Goal: Information Seeking & Learning: Learn about a topic

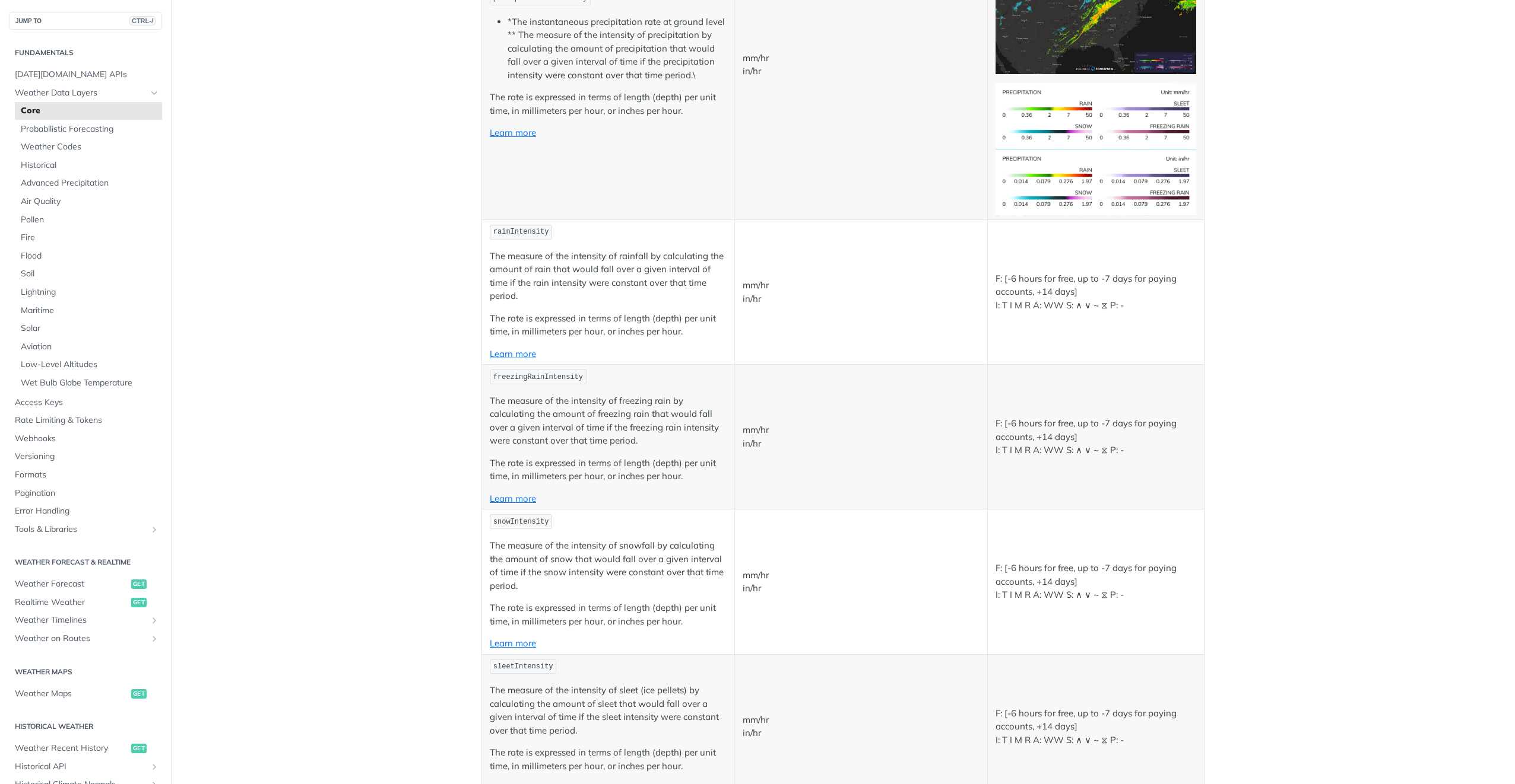
scroll to position [2314, 0]
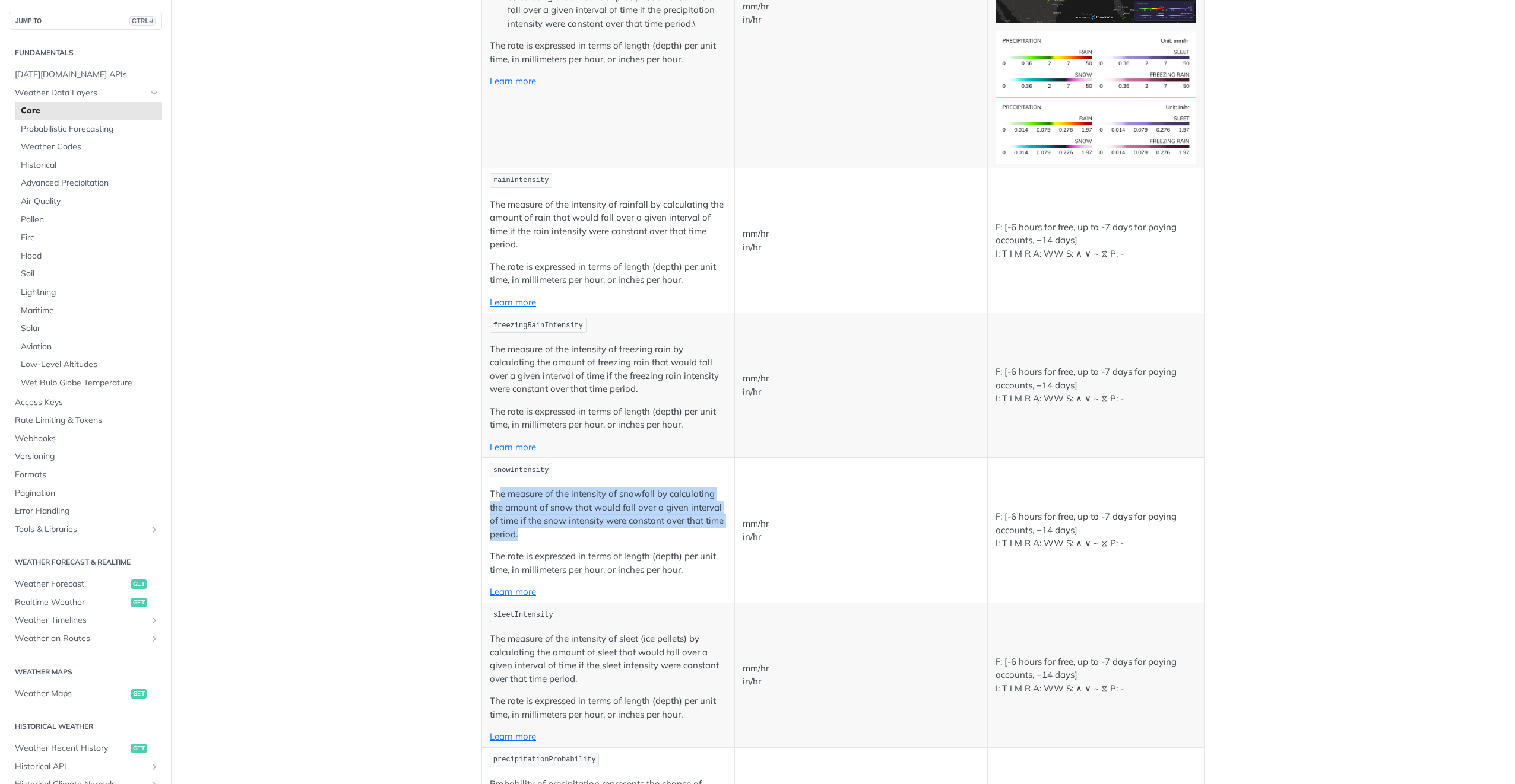
drag, startPoint x: 493, startPoint y: 494, endPoint x: 636, endPoint y: 536, distance: 149.0
click at [636, 536] on p "The measure of the intensity of snowfall by calculating the amount of snow that…" at bounding box center [608, 514] width 237 height 54
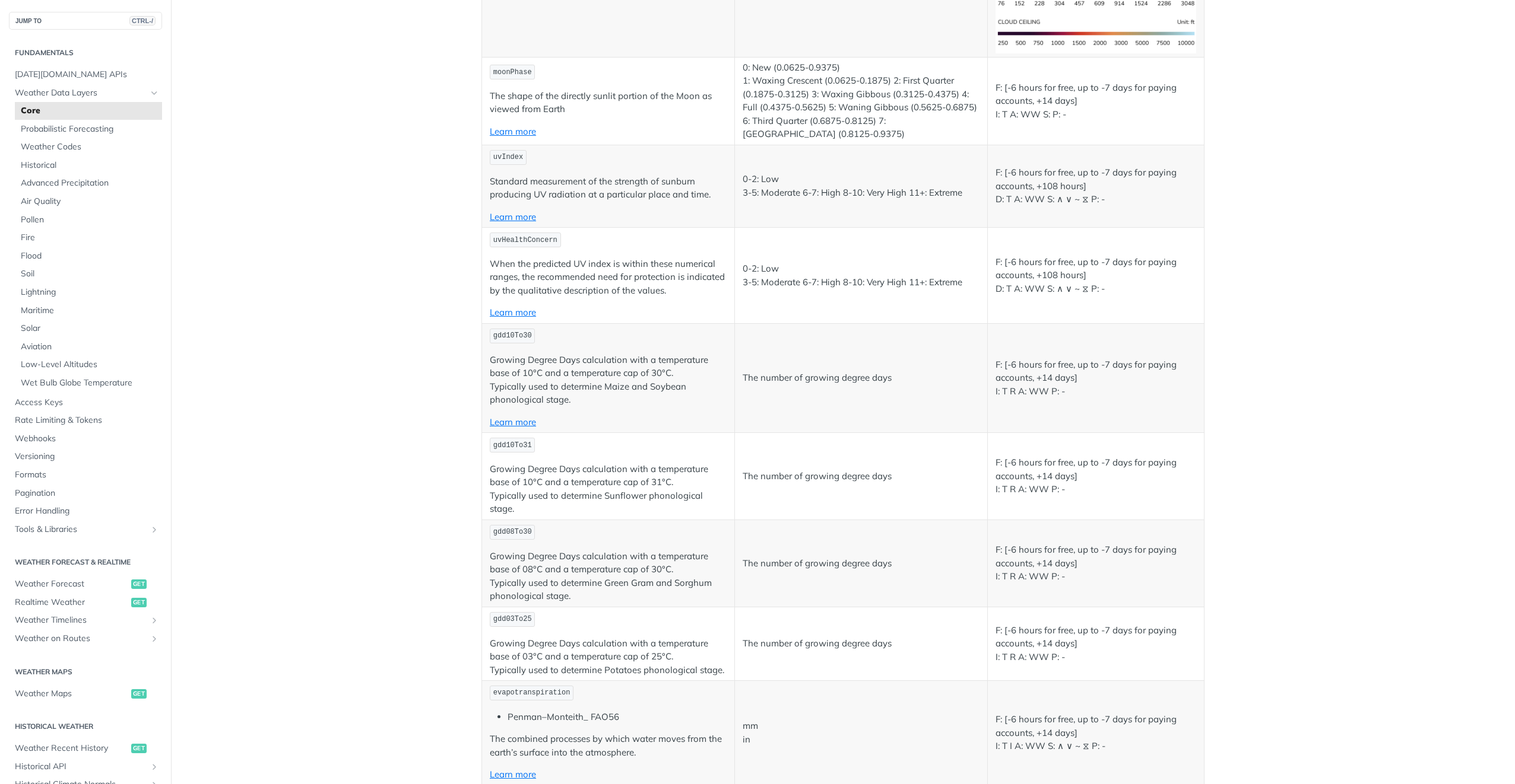
scroll to position [5279, 0]
drag, startPoint x: 565, startPoint y: 390, endPoint x: 486, endPoint y: 348, distance: 89.5
click at [489, 352] on p "Growing Degree Days calculation with a temperature base of 10°C and a temperatu…" at bounding box center [608, 379] width 237 height 54
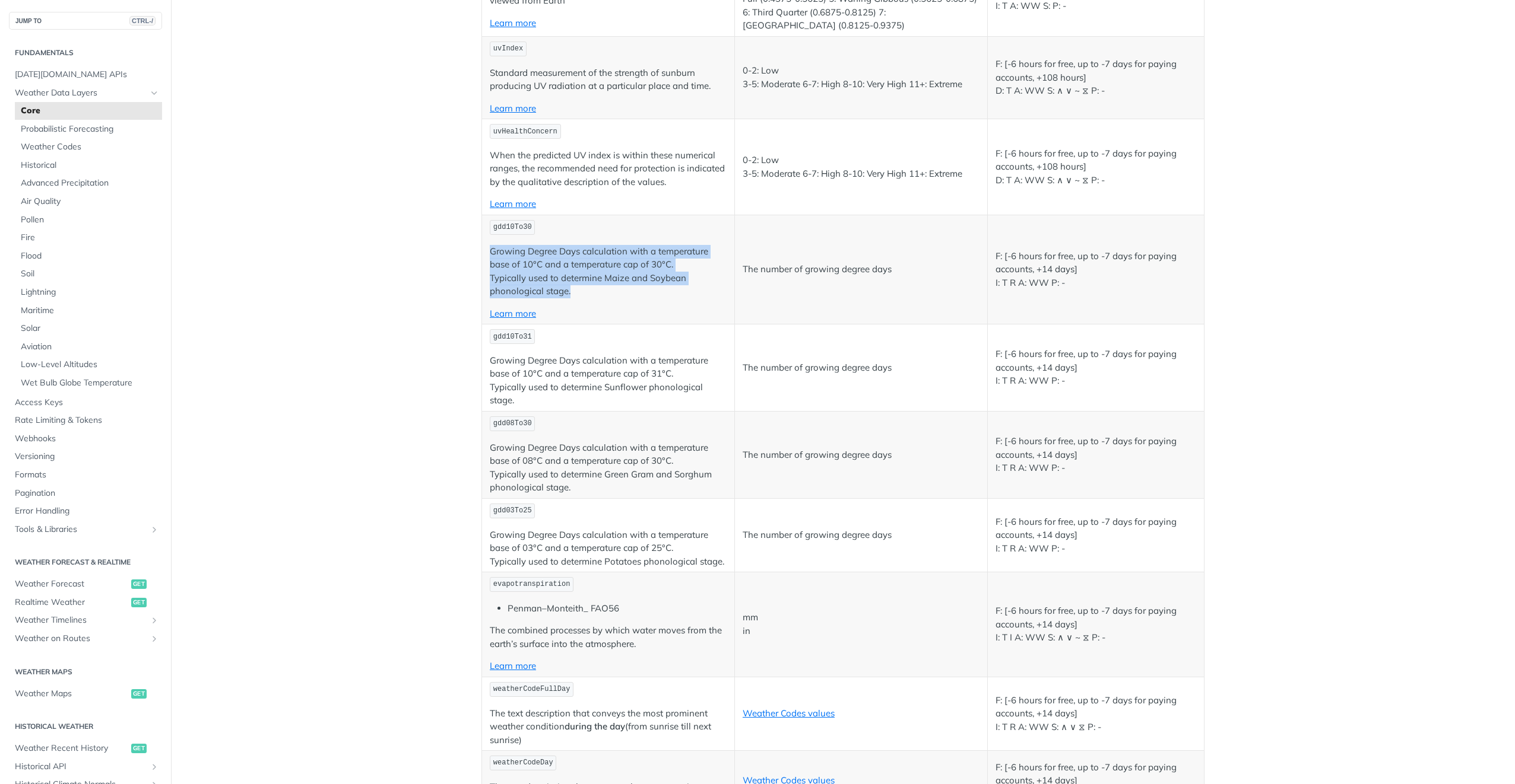
scroll to position [5398, 0]
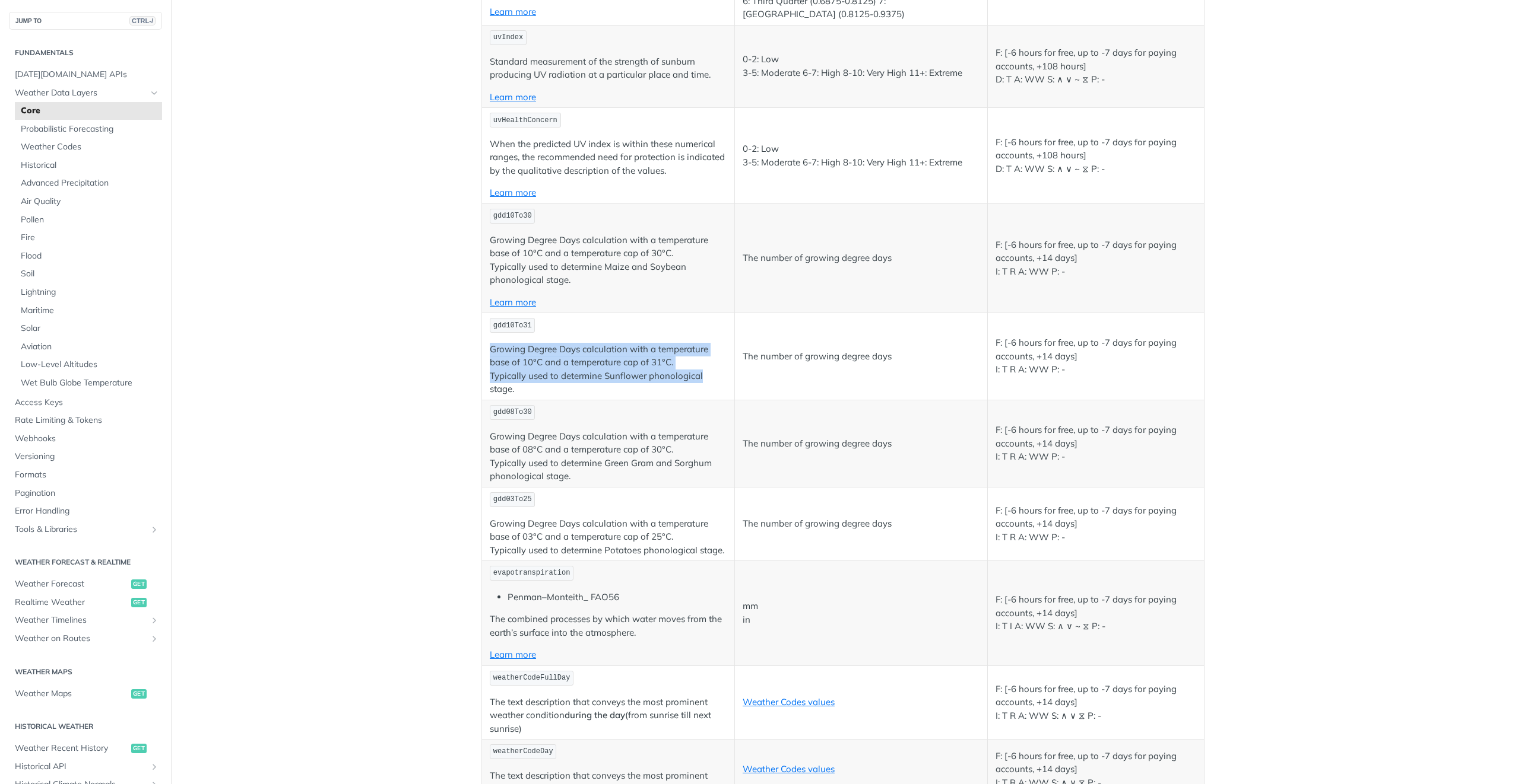
drag, startPoint x: 697, startPoint y: 361, endPoint x: 483, endPoint y: 340, distance: 215.0
click at [483, 340] on td "gdd10To31 Growing Degree Days calculation with a temperature base of 10°C and a…" at bounding box center [609, 357] width 253 height 87
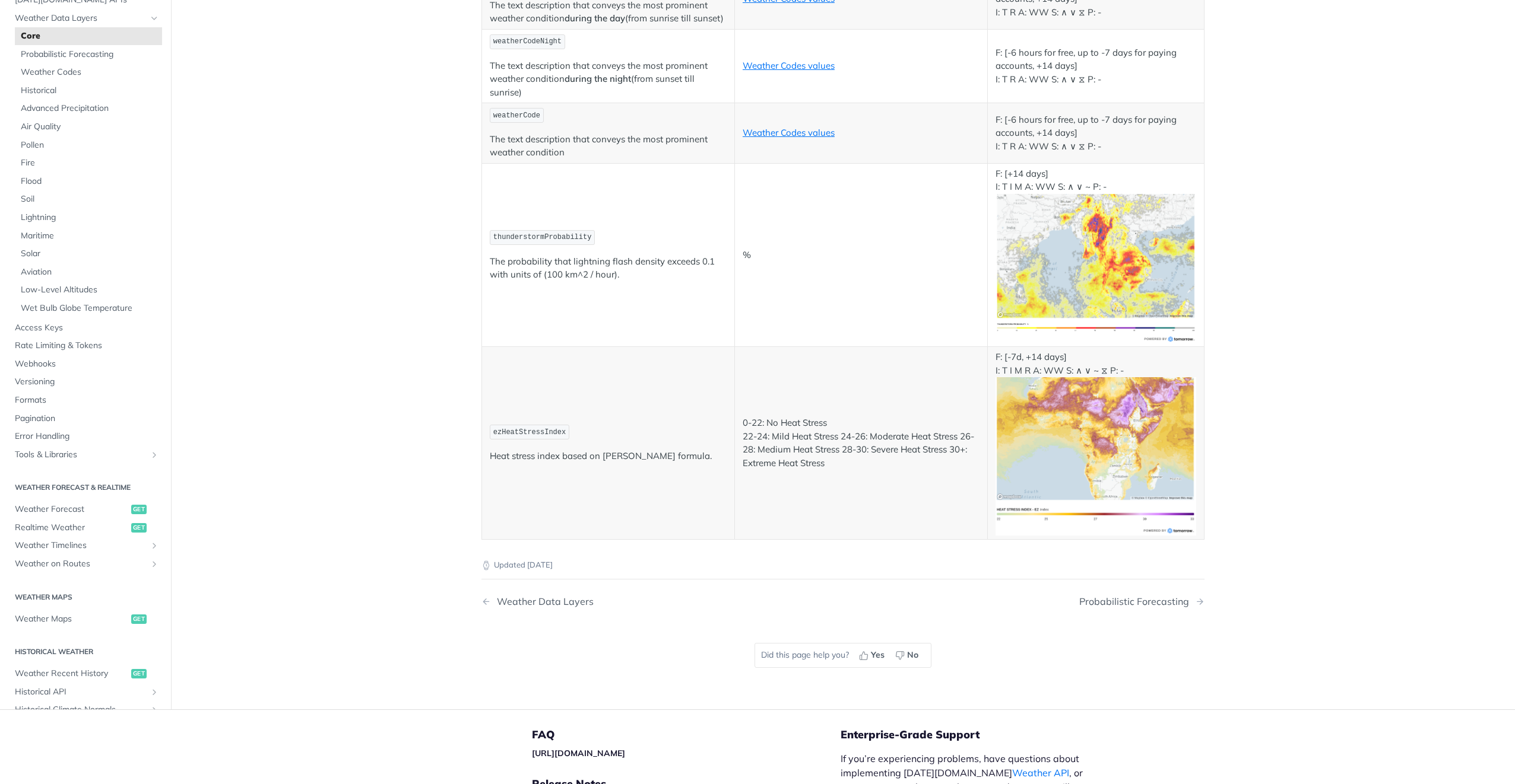
scroll to position [6169, 0]
click at [724, 596] on link "Weather Data Layers" at bounding box center [636, 601] width 310 height 11
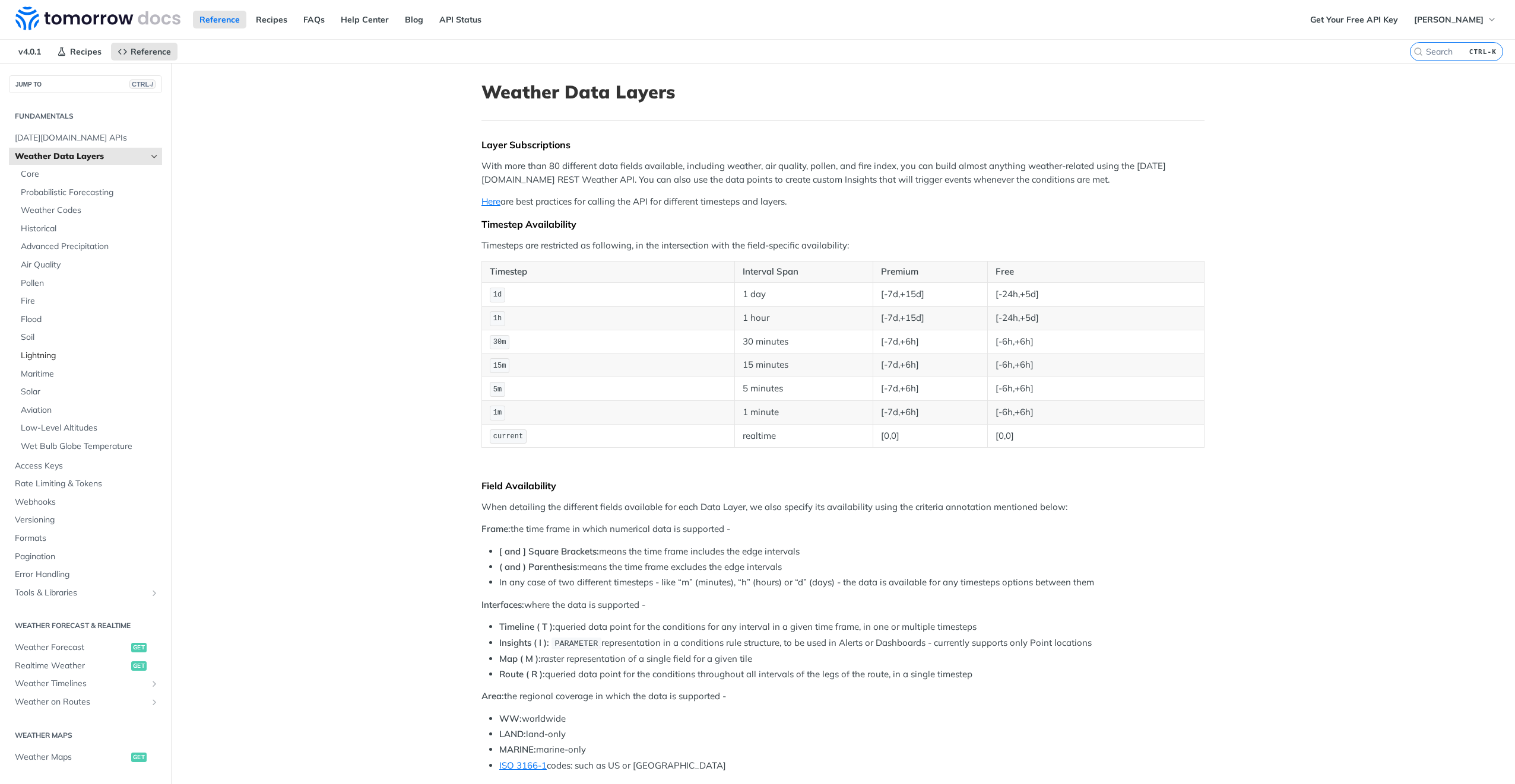
click at [46, 358] on span "Lightning" at bounding box center [90, 355] width 138 height 12
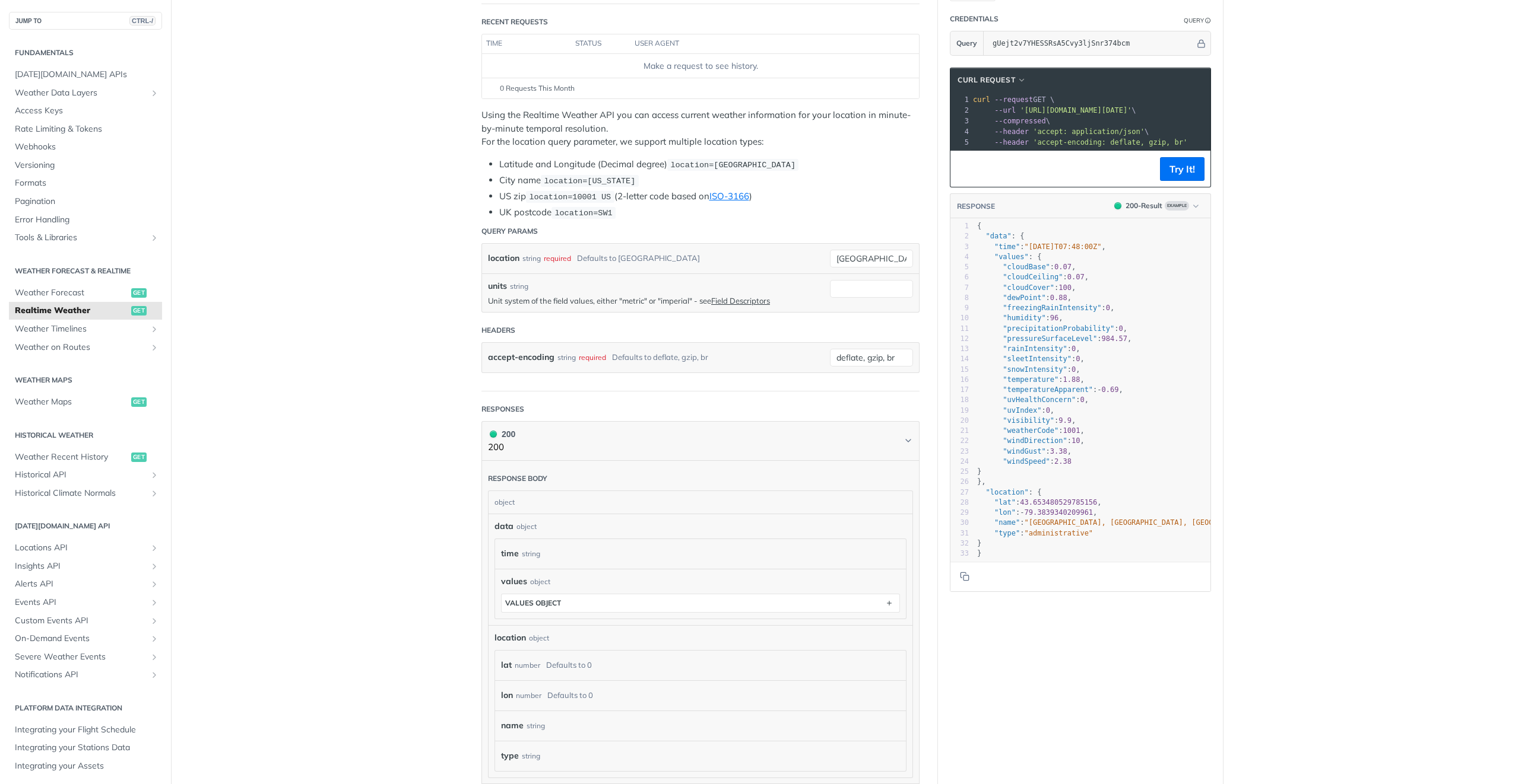
scroll to position [178, 0]
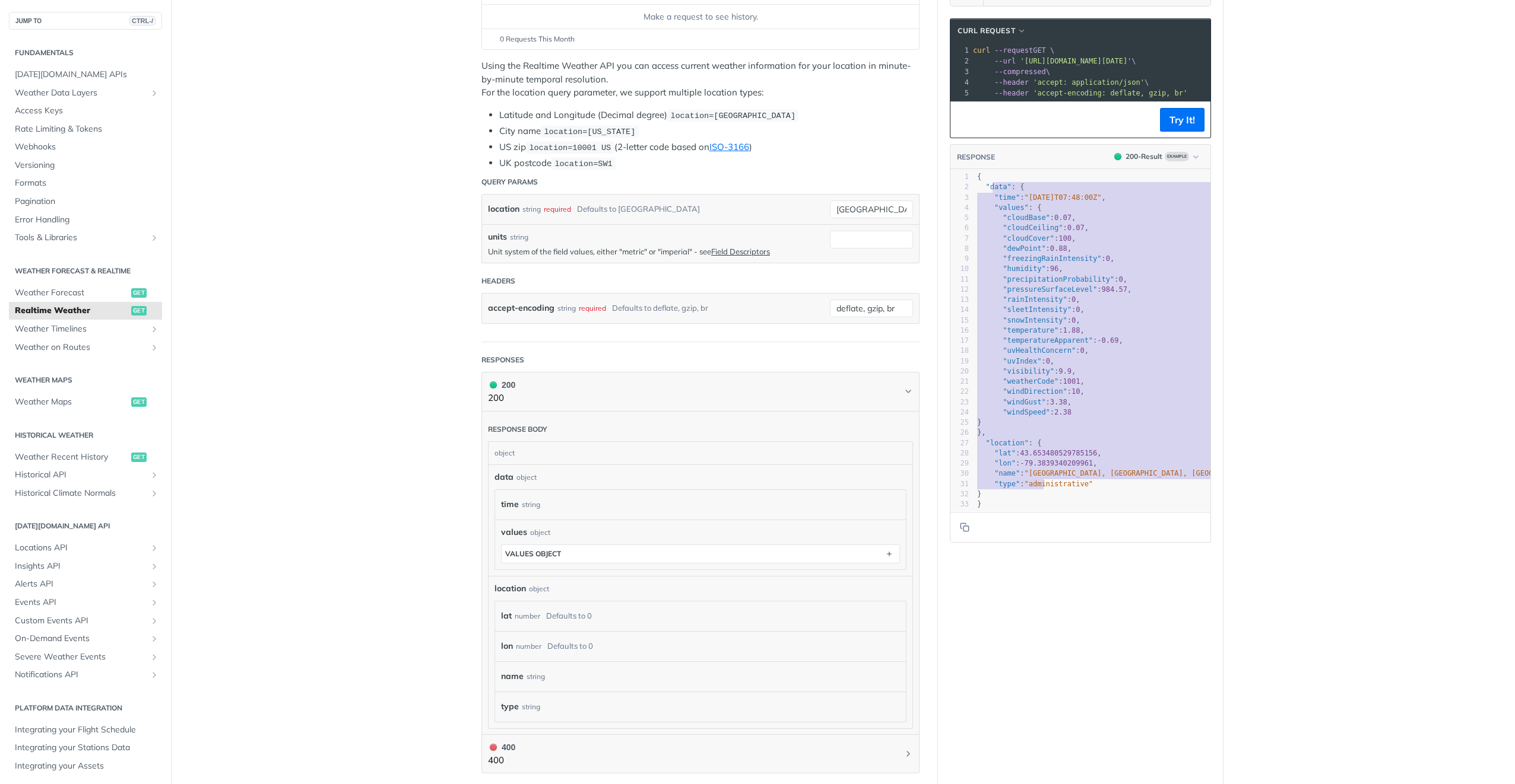
type textarea "ata": { "time": "2023-01-26T07:48:00Z", "values": { "cloudBase": 0.07, "cloudCe…"
drag, startPoint x: 988, startPoint y: 195, endPoint x: 1043, endPoint y: 516, distance: 325.7
click at [1043, 512] on div "x 1 { 2 "data" : { 3 "time" : "2023-01-26T07:48:00Z" , 4 "values" : { 5 "cloudB…" at bounding box center [1114, 341] width 279 height 342
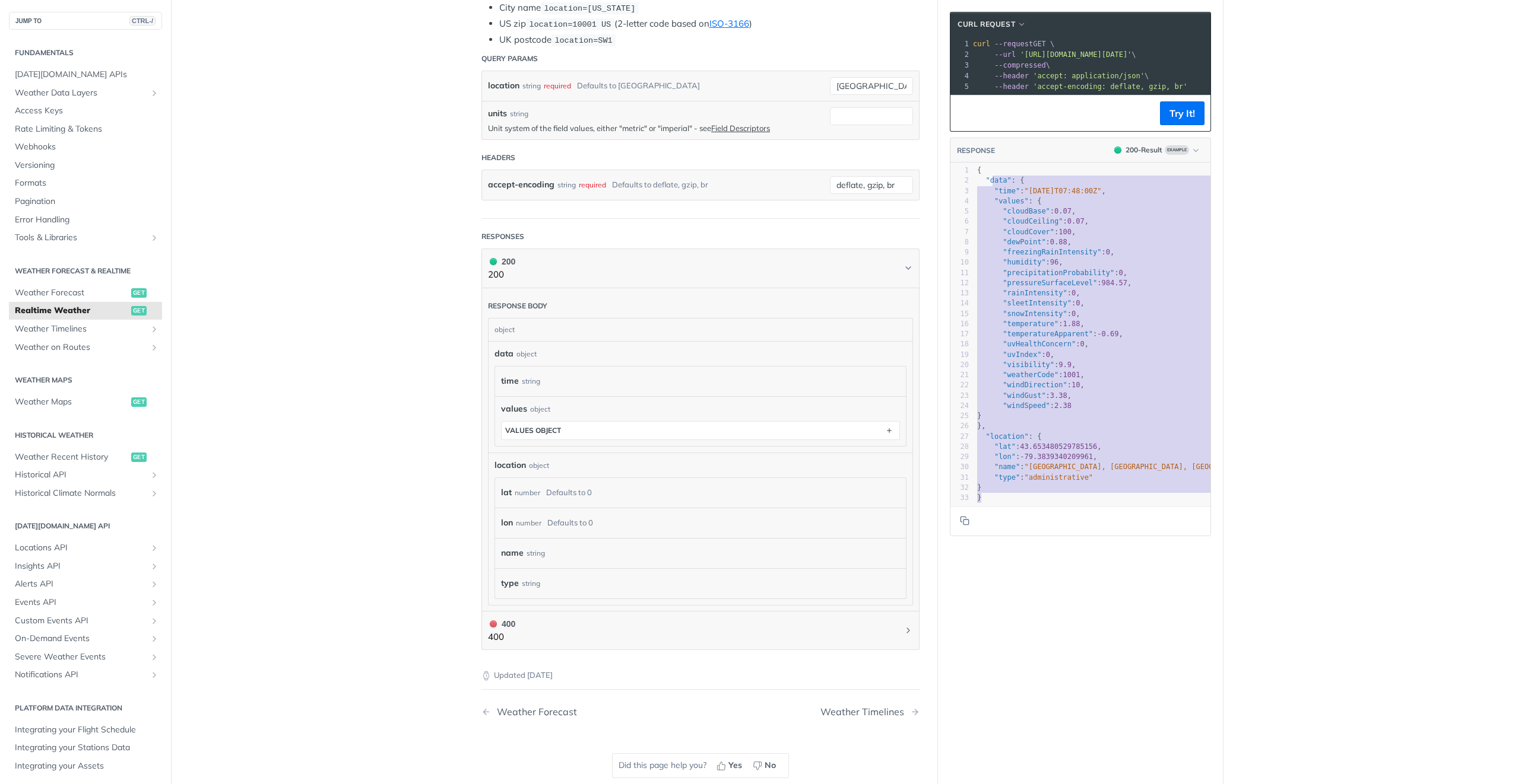
scroll to position [356, 0]
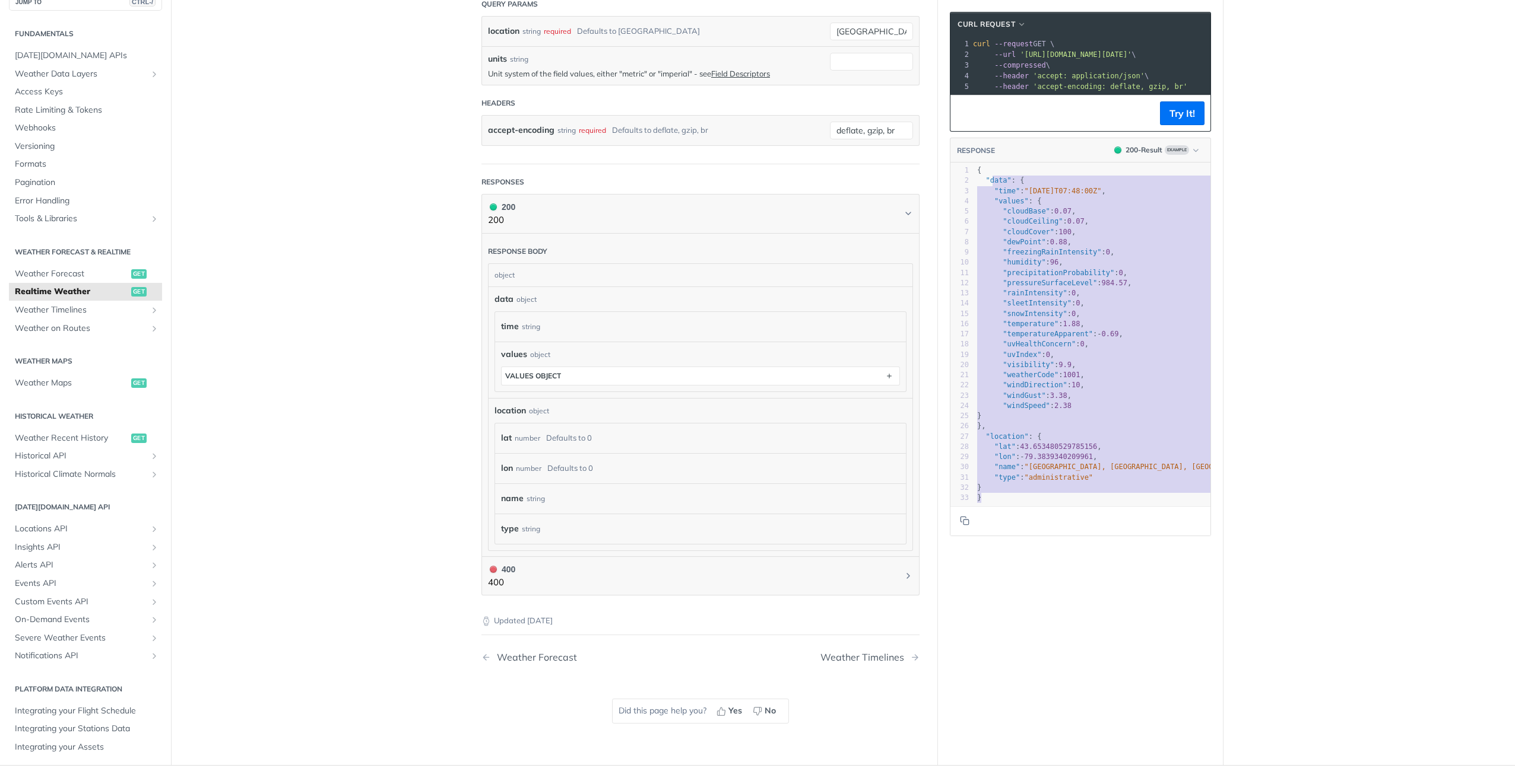
click at [415, 536] on main "JUMP TO CTRL-/ Fundamentals Tomorrow.io APIs Weather Data Layers Core Probabili…" at bounding box center [757, 237] width 1515 height 1058
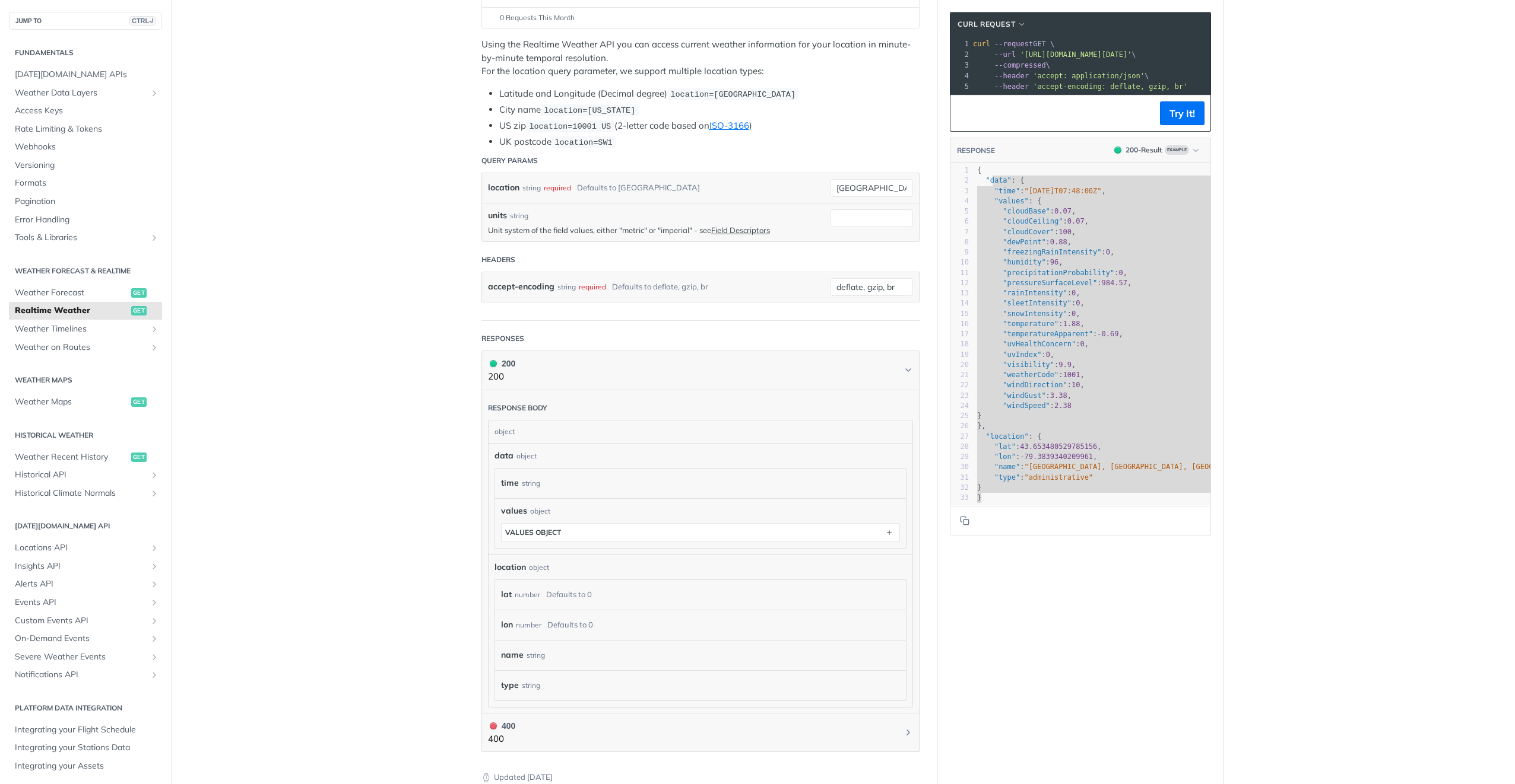
scroll to position [178, 0]
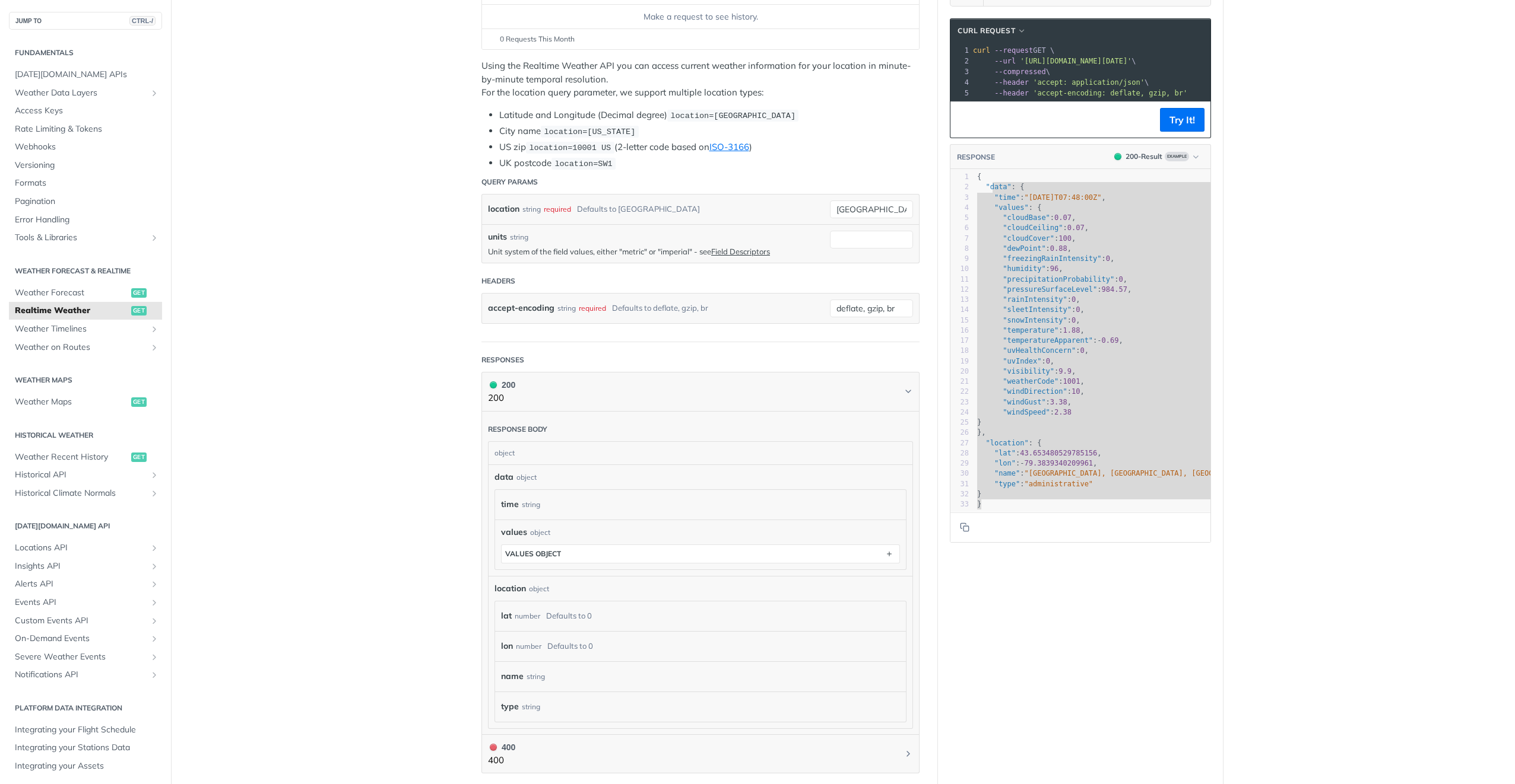
click at [440, 485] on main "JUMP TO CTRL-/ Fundamentals Tomorrow.io APIs Weather Data Layers Core Probabili…" at bounding box center [757, 414] width 1515 height 1058
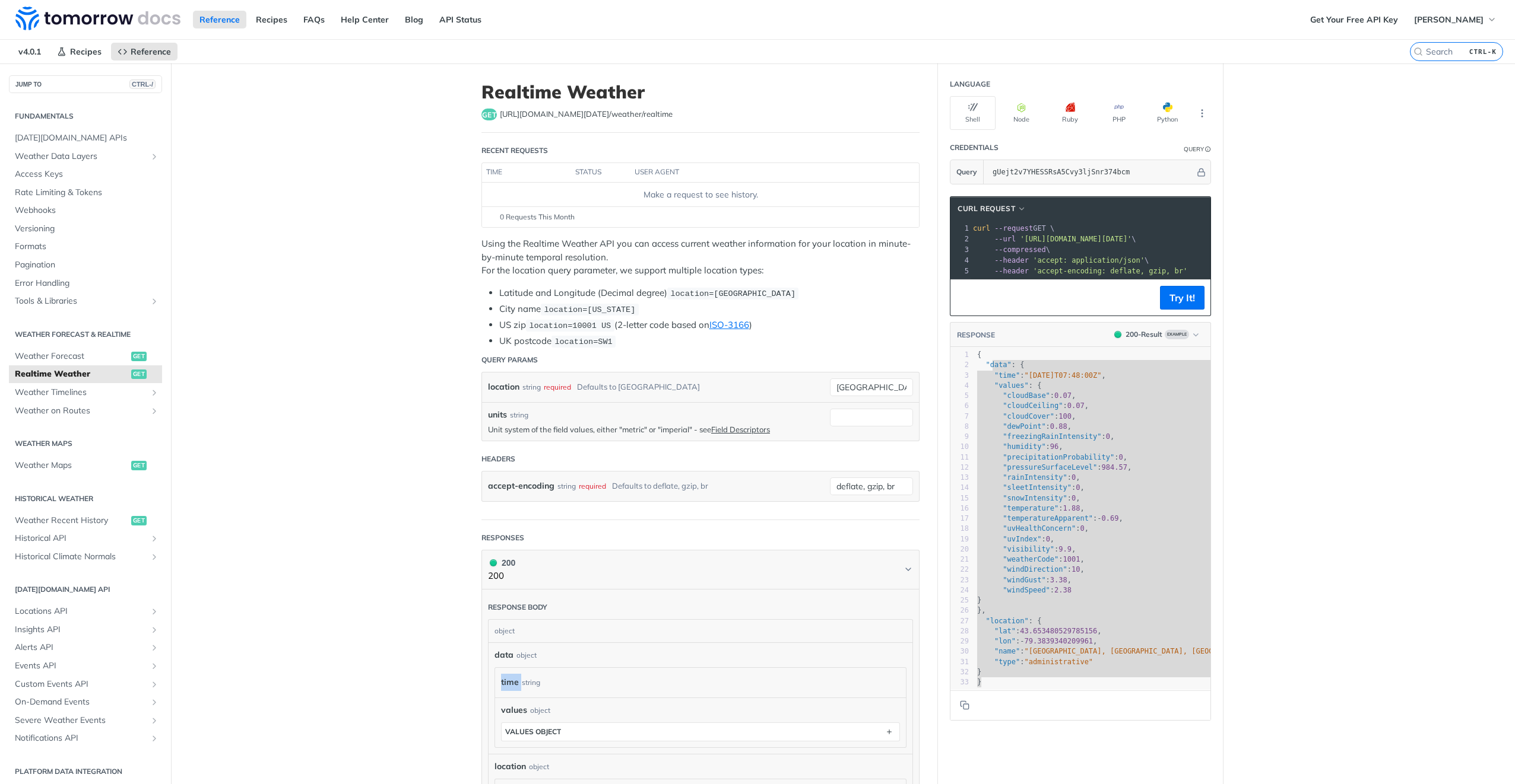
scroll to position [4, 0]
click at [93, 662] on span "Events API" at bounding box center [80, 662] width 132 height 12
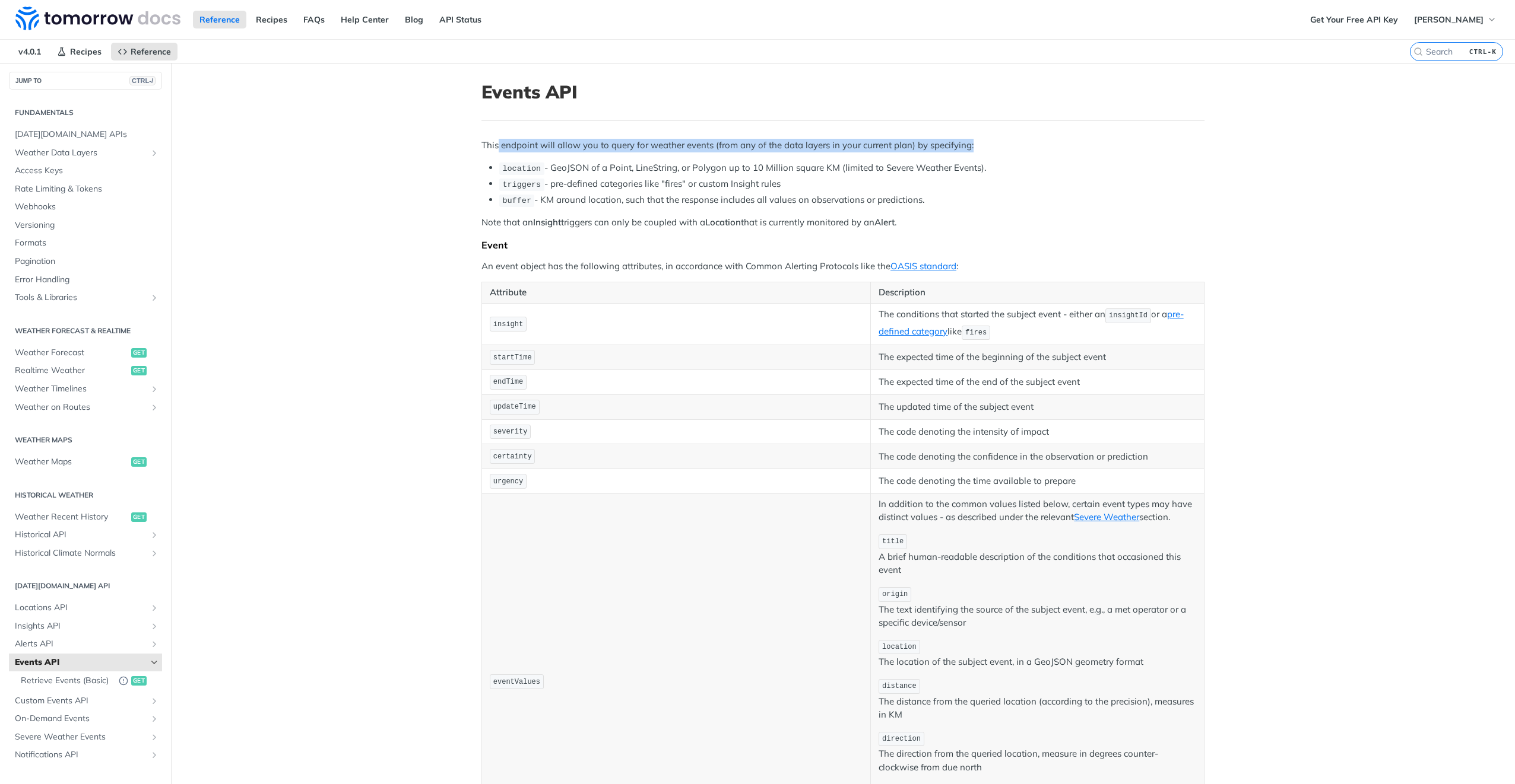
drag, startPoint x: 494, startPoint y: 141, endPoint x: 969, endPoint y: 140, distance: 475.0
click at [969, 140] on p "This endpoint will allow you to query for weather events (from any of the data …" at bounding box center [843, 145] width 723 height 14
click at [471, 283] on article "Events API This endpoint will allow you to query for weather events (from any o…" at bounding box center [843, 571] width 760 height 1014
click at [502, 325] on code "insight" at bounding box center [507, 324] width 36 height 15
click at [925, 330] on link "pre-defined category" at bounding box center [1030, 322] width 304 height 28
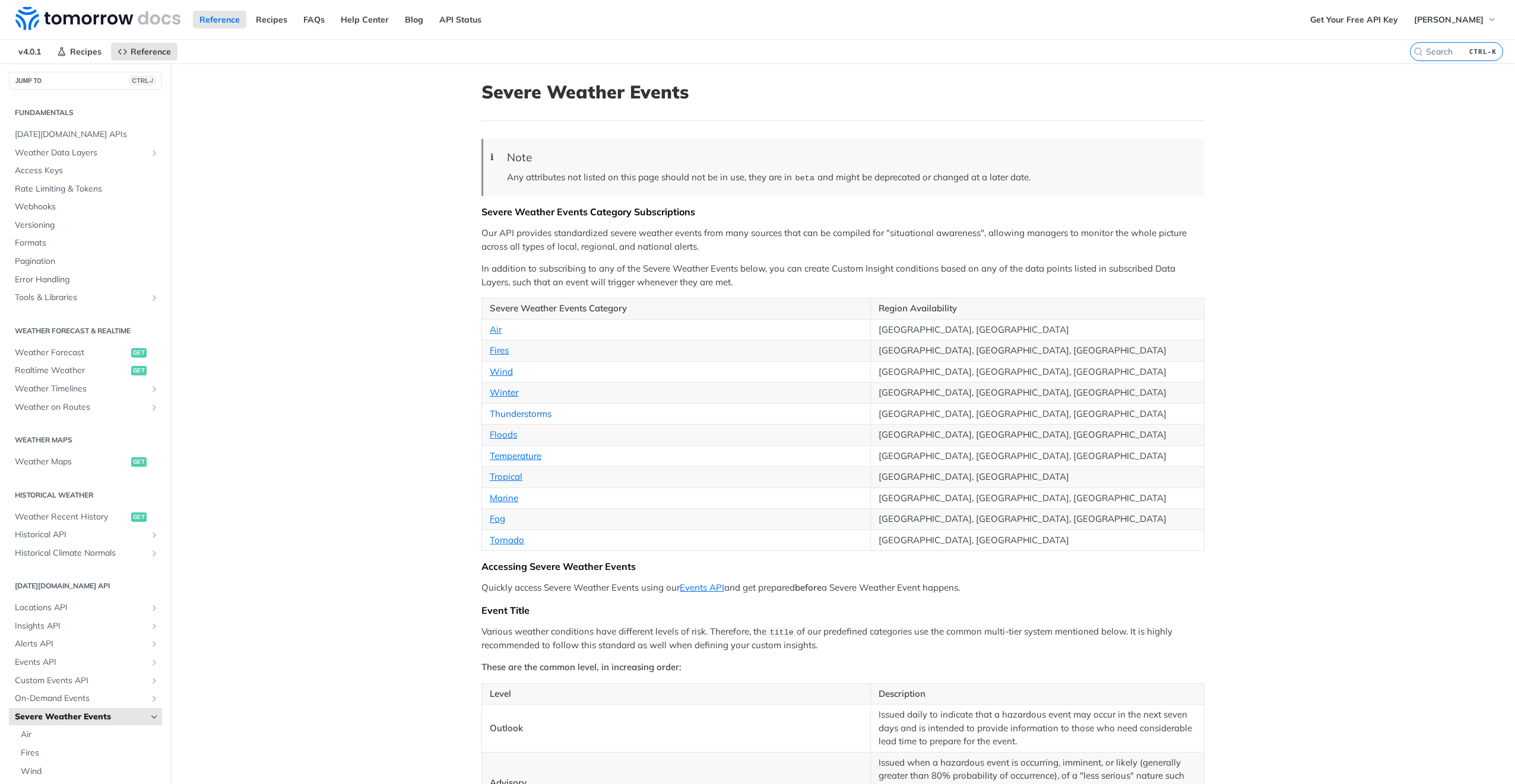
click at [532, 412] on link "Thunderstorms" at bounding box center [520, 413] width 62 height 11
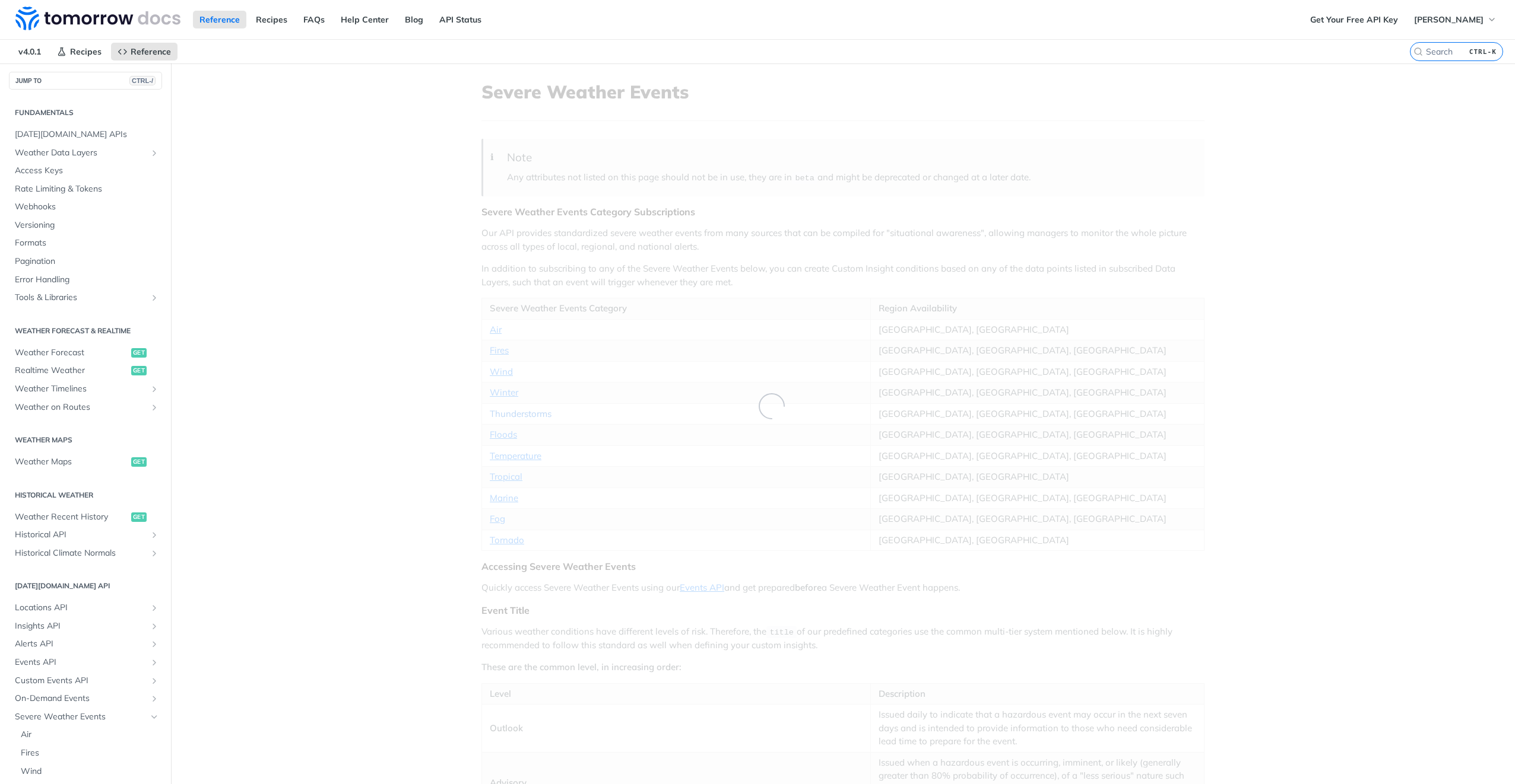
scroll to position [205, 0]
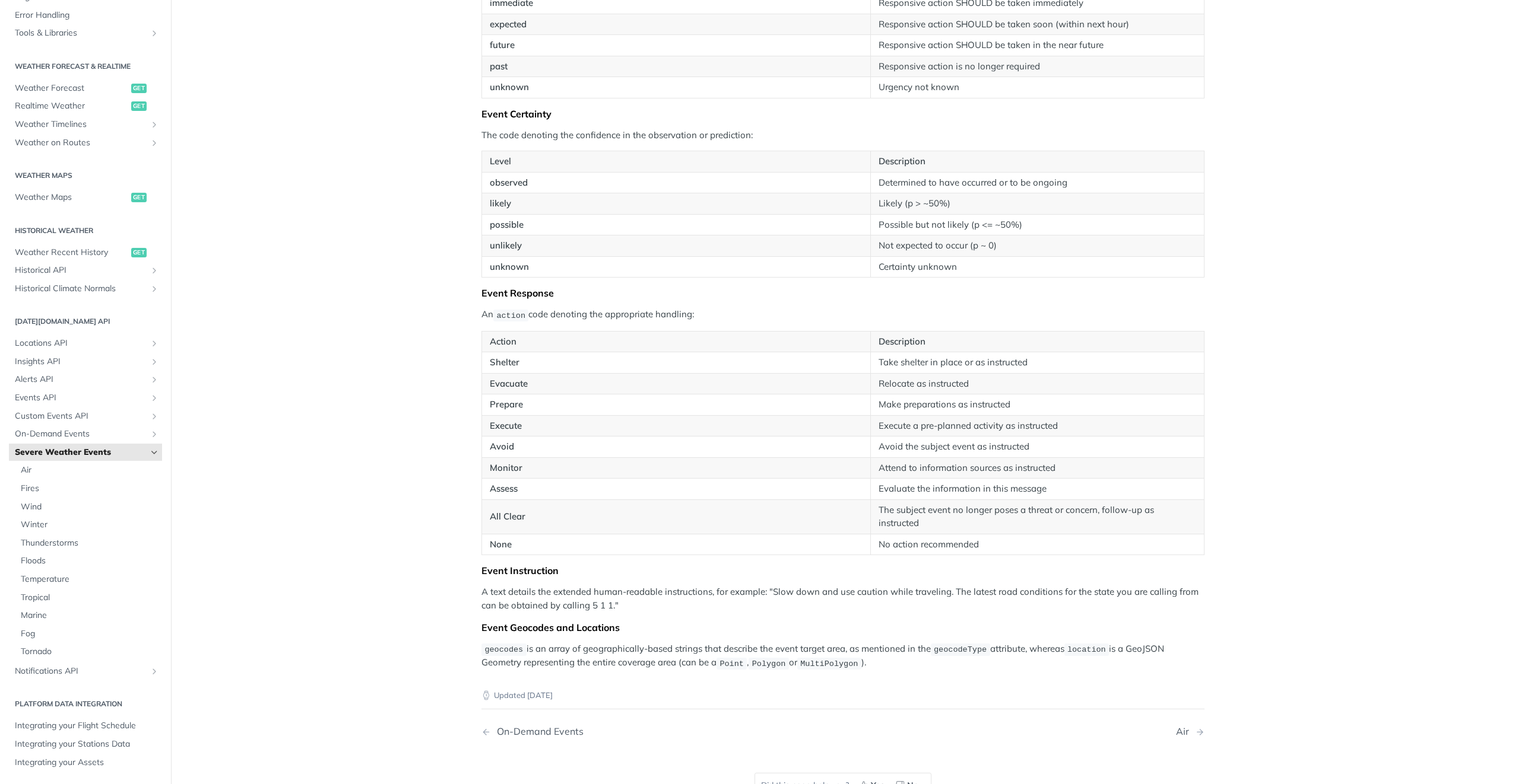
scroll to position [1602, 0]
